Goal: Task Accomplishment & Management: Use online tool/utility

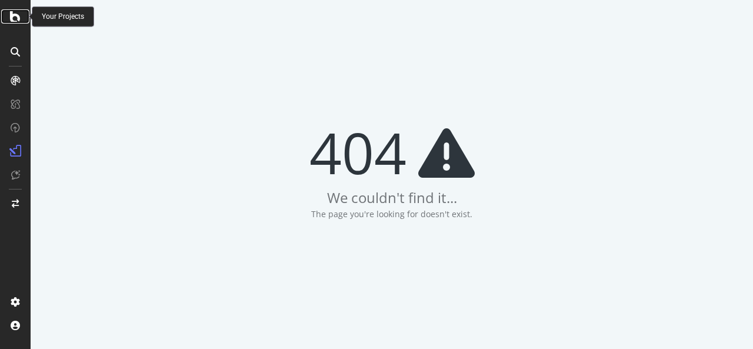
click at [16, 12] on icon at bounding box center [15, 16] width 11 height 14
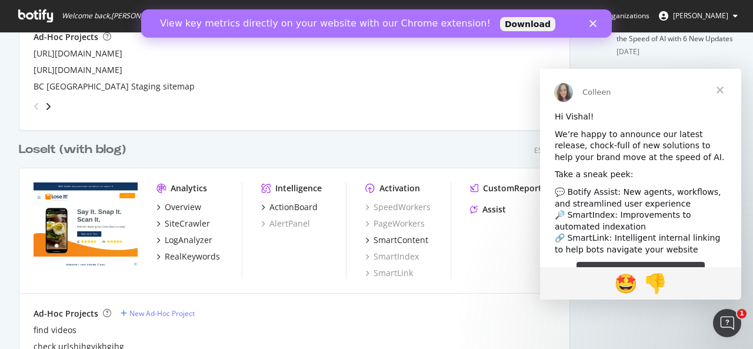
scroll to position [502, 0]
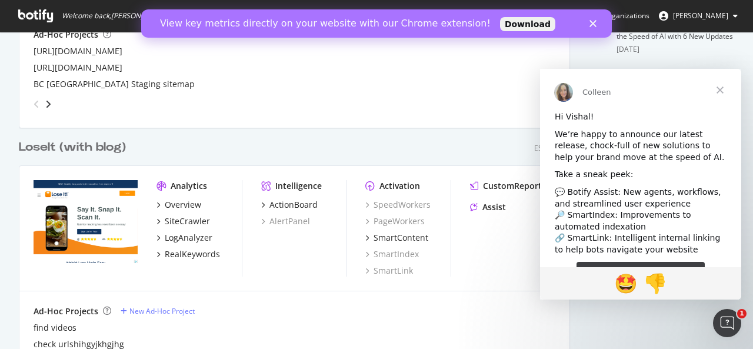
click at [717, 89] on span "Close" at bounding box center [720, 90] width 42 height 42
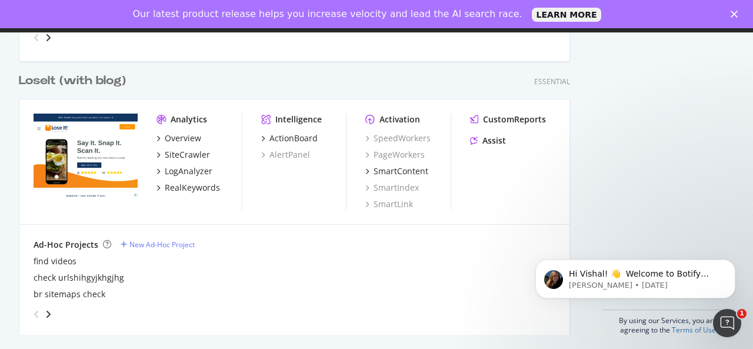
scroll to position [573, 0]
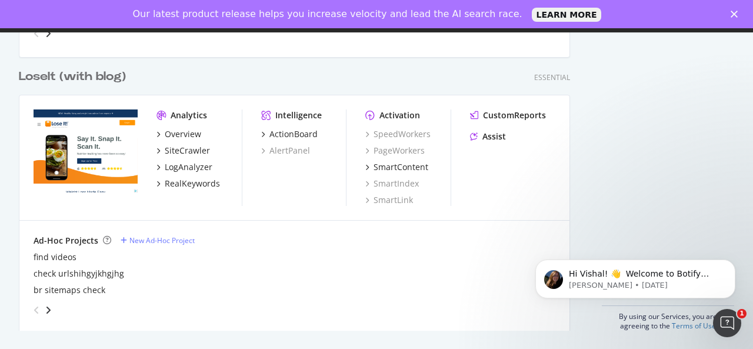
click at [92, 73] on div "LoseIt (with blog)" at bounding box center [72, 76] width 107 height 17
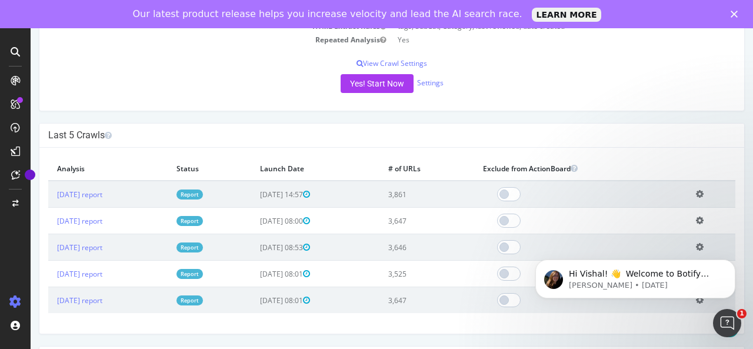
scroll to position [223, 0]
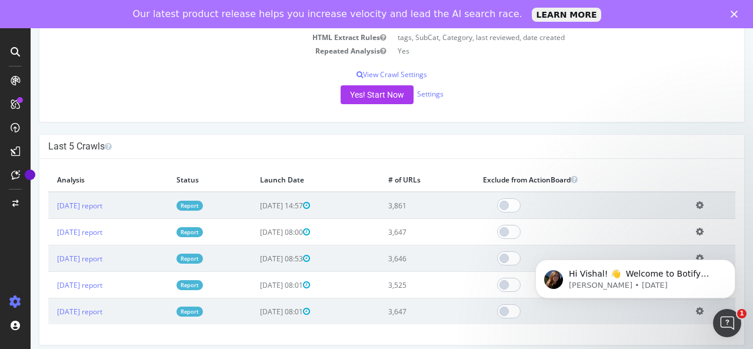
drag, startPoint x: 749, startPoint y: 81, endPoint x: 367, endPoint y: 122, distance: 384.5
click at [367, 122] on div "Configure your New Analysis Now! Project Name LoseIt (with blog) Allowed Domain…" at bounding box center [392, 0] width 706 height 245
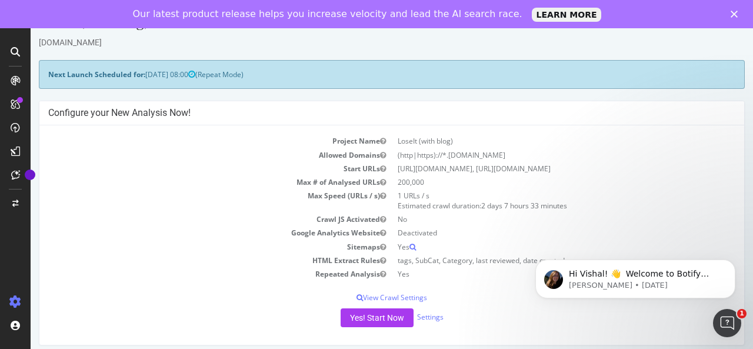
click at [650, 186] on td "200,000" at bounding box center [563, 182] width 343 height 14
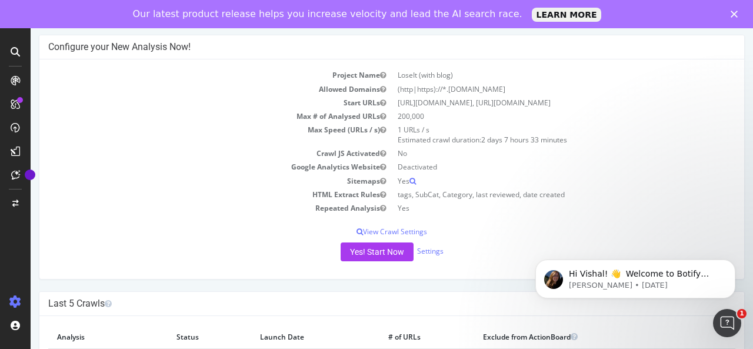
scroll to position [108, 0]
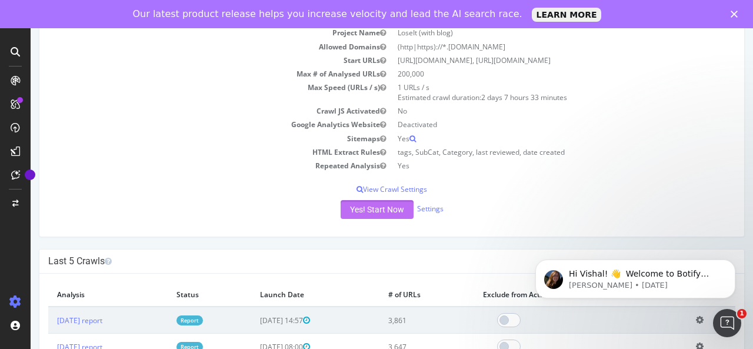
click at [381, 203] on button "Yes! Start Now" at bounding box center [377, 209] width 73 height 19
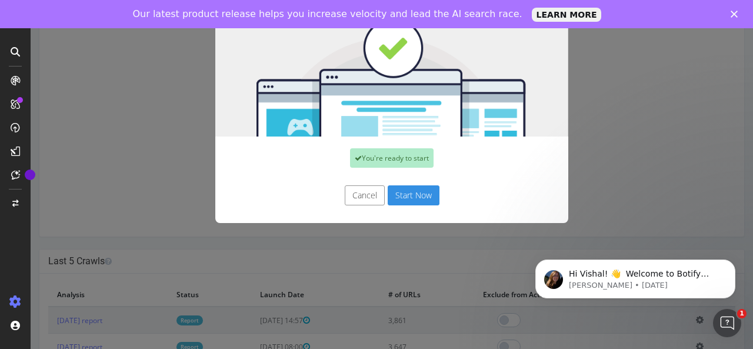
click at [416, 195] on button "Start Now" at bounding box center [414, 195] width 52 height 20
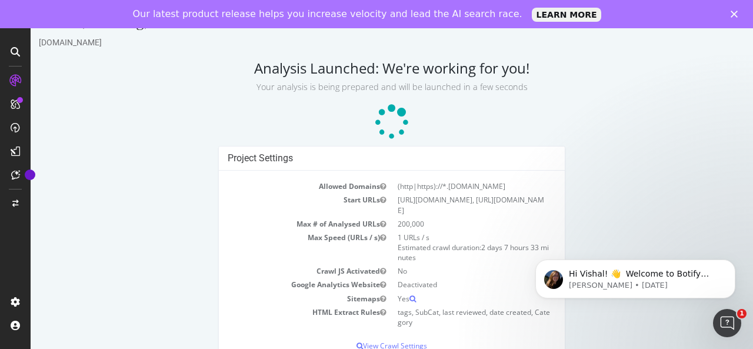
scroll to position [18, 0]
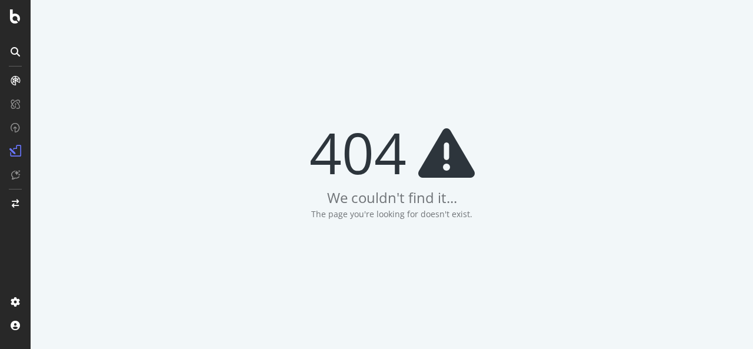
click at [18, 52] on icon at bounding box center [15, 51] width 9 height 9
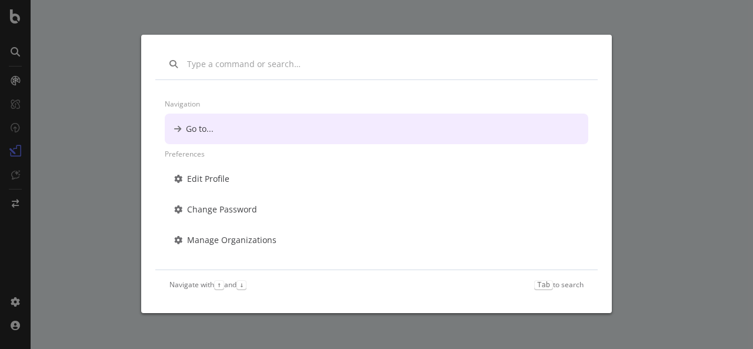
click at [6, 10] on div "Navigation Go to... Preferences Edit Profile Change Password Manage Organizatio…" at bounding box center [376, 174] width 753 height 349
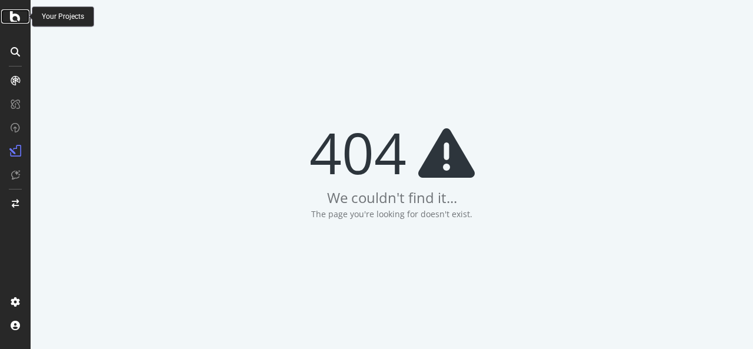
click at [11, 16] on icon at bounding box center [15, 16] width 11 height 14
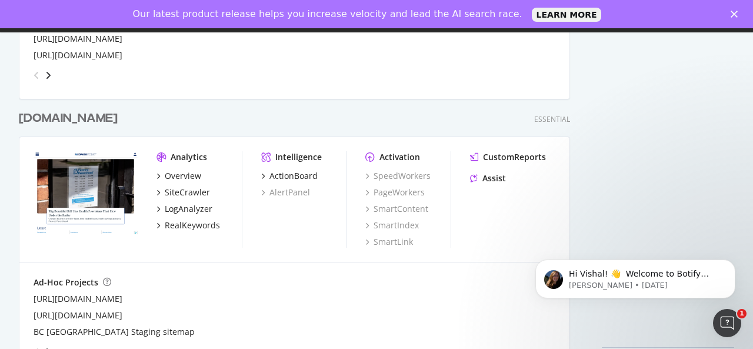
scroll to position [573, 0]
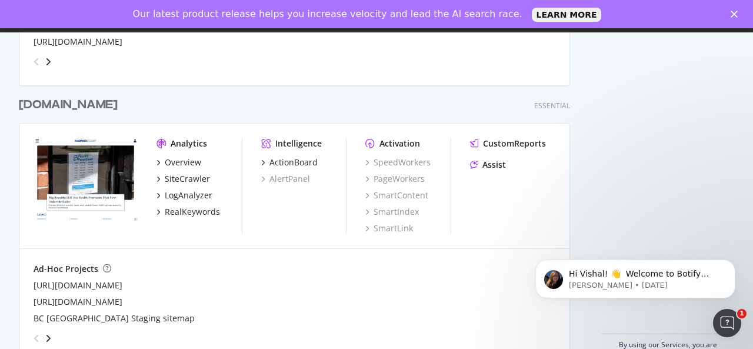
drag, startPoint x: 748, startPoint y: 51, endPoint x: 214, endPoint y: 76, distance: 534.6
drag, startPoint x: 742, startPoint y: 258, endPoint x: 569, endPoint y: 515, distance: 309.4
click at [742, 278] on body "Hi Vishal! 👋 Welcome to Botify chat support! Have a question? Reply to this mes…" at bounding box center [635, 275] width 226 height 73
click at [48, 336] on icon "angle-right" at bounding box center [48, 337] width 6 height 9
drag, startPoint x: 743, startPoint y: 271, endPoint x: 1261, endPoint y: 461, distance: 551.3
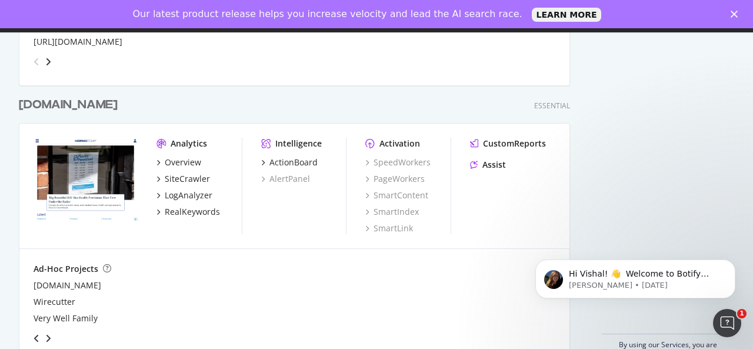
click html "Hi Vishal! 👋 Welcome to Botify chat support! Have a question? Reply to this mes…"
drag, startPoint x: 741, startPoint y: 252, endPoint x: 739, endPoint y: 221, distance: 31.3
click at [739, 221] on div "Hi Vishal! 👋 Welcome to Botify chat support! Have a question? Reply to this mes…" at bounding box center [635, 224] width 216 height 147
click at [48, 339] on icon "angle-right" at bounding box center [48, 337] width 6 height 9
drag, startPoint x: 741, startPoint y: 261, endPoint x: 709, endPoint y: 272, distance: 34.0
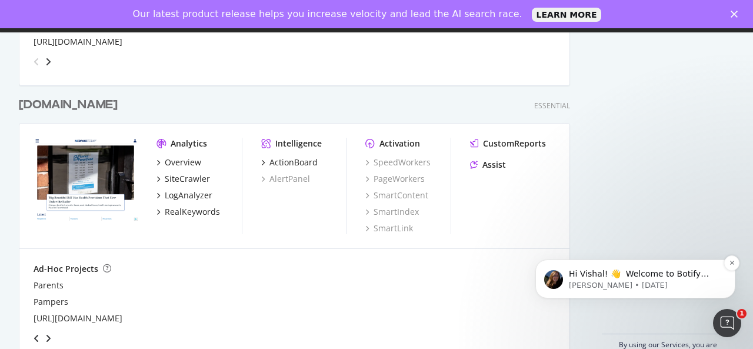
click html "Hi Vishal! 👋 Welcome to Botify chat support! Have a question? Reply to this mes…"
click at [729, 265] on icon "Dismiss notification" at bounding box center [732, 262] width 6 height 6
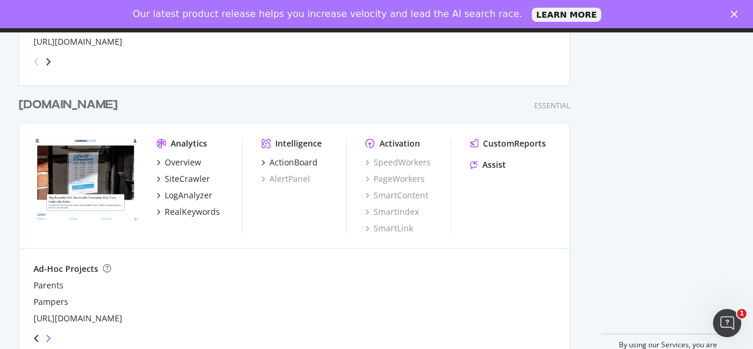
click at [48, 337] on icon "angle-right" at bounding box center [48, 337] width 6 height 9
click at [35, 335] on icon "angle-left" at bounding box center [37, 337] width 6 height 9
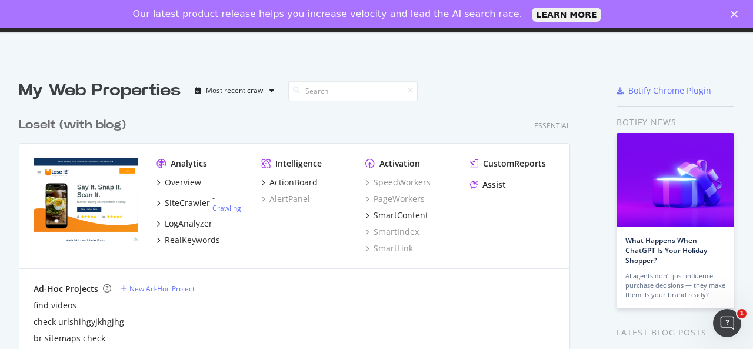
click at [48, 90] on div "My Web Properties" at bounding box center [100, 91] width 162 height 24
click at [271, 92] on icon "button" at bounding box center [271, 90] width 5 height 7
click at [253, 124] on div "Alphabetical order" at bounding box center [243, 129] width 95 height 15
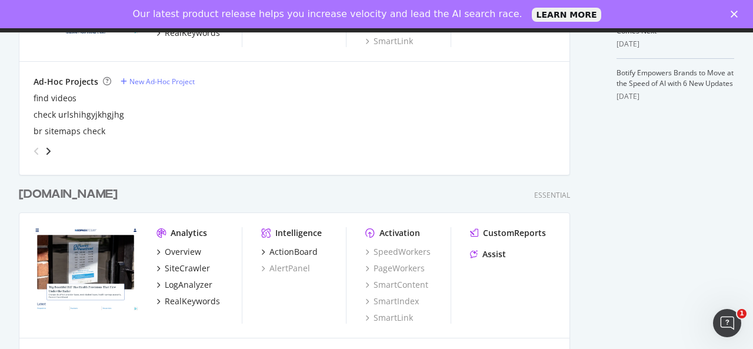
scroll to position [573, 0]
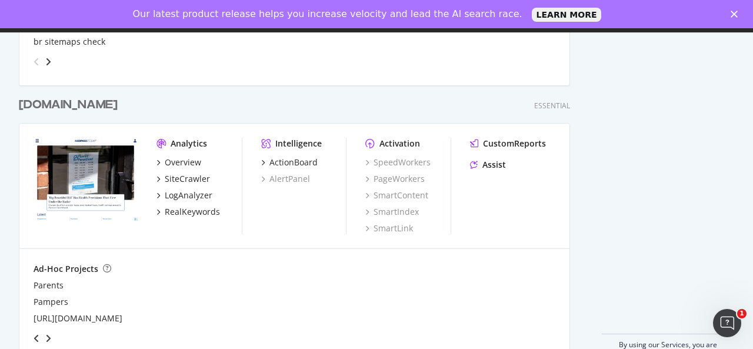
click at [737, 14] on icon "Close" at bounding box center [733, 14] width 7 height 7
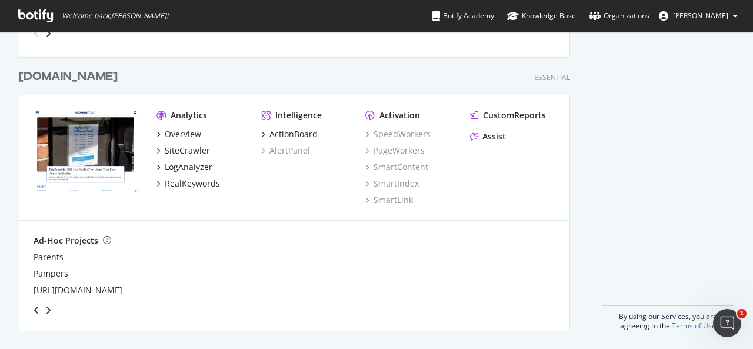
click at [693, 14] on span "[PERSON_NAME]" at bounding box center [700, 16] width 55 height 10
click at [46, 16] on icon at bounding box center [35, 15] width 35 height 13
click at [33, 19] on icon at bounding box center [35, 15] width 35 height 13
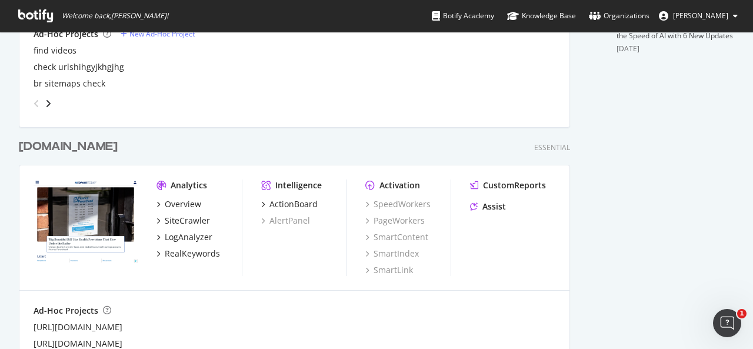
scroll to position [573, 0]
